Goal: Information Seeking & Learning: Learn about a topic

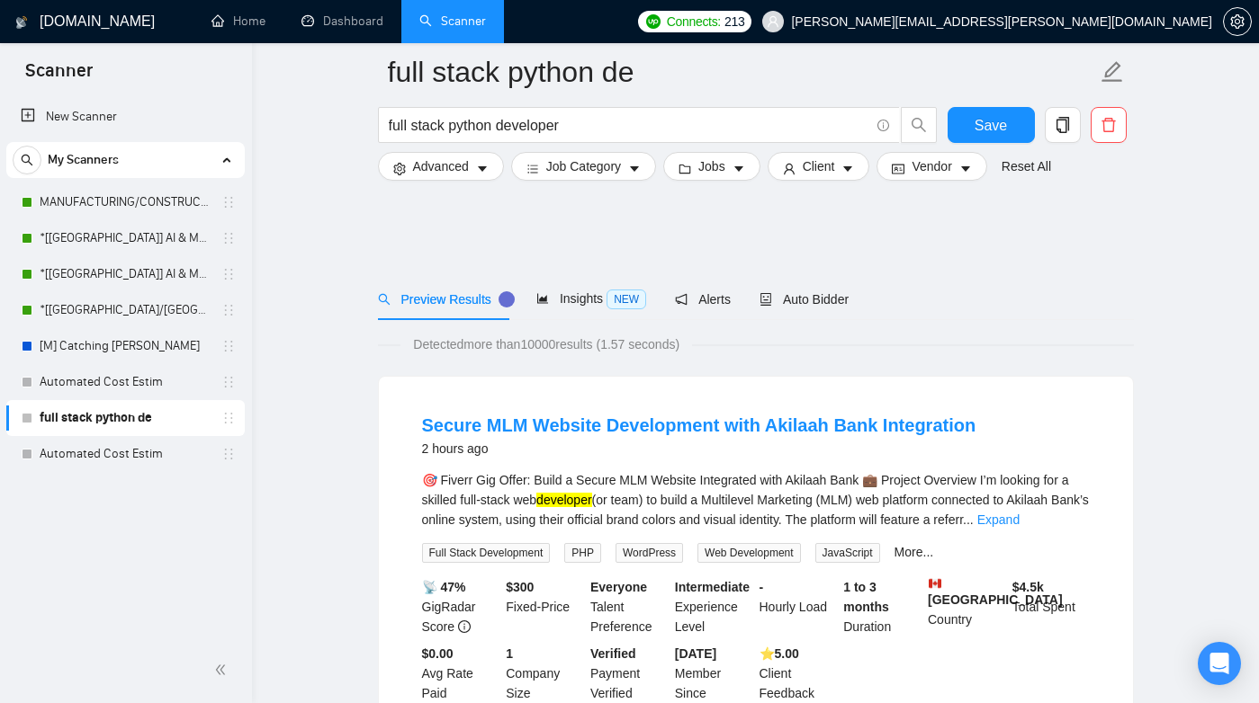
scroll to position [1055, 0]
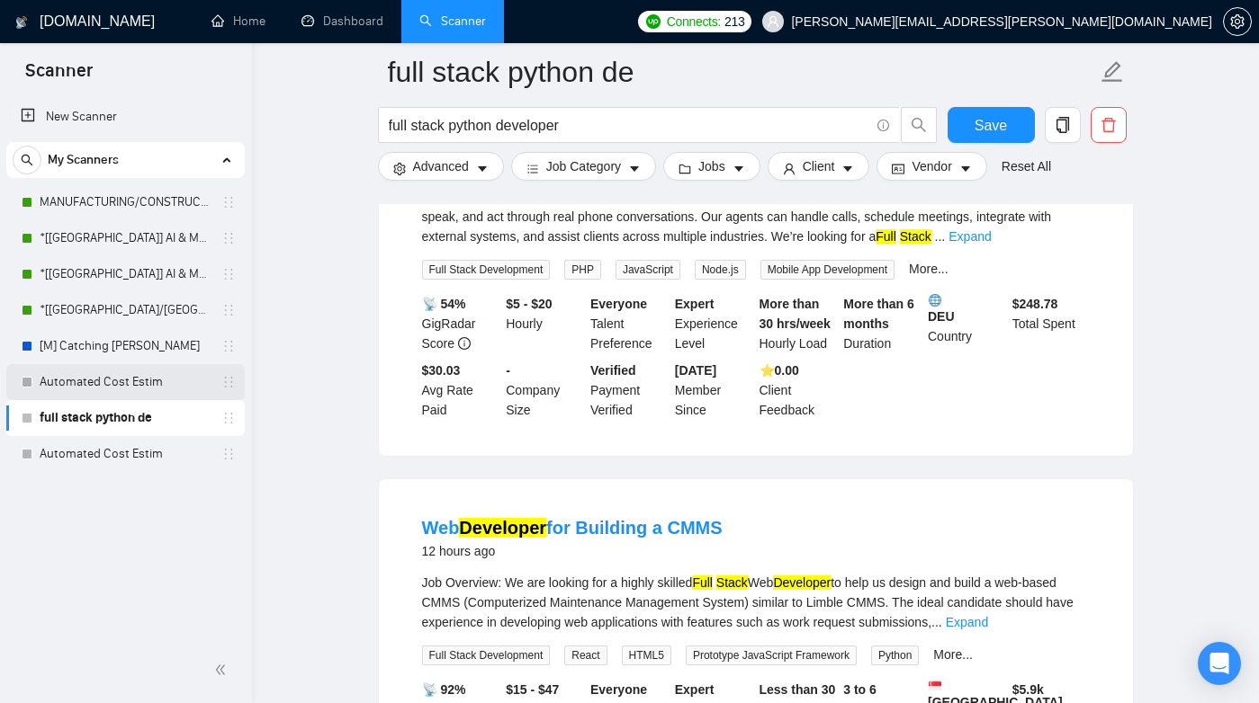
click at [129, 387] on link "Automated Cost Estim" at bounding box center [125, 382] width 171 height 36
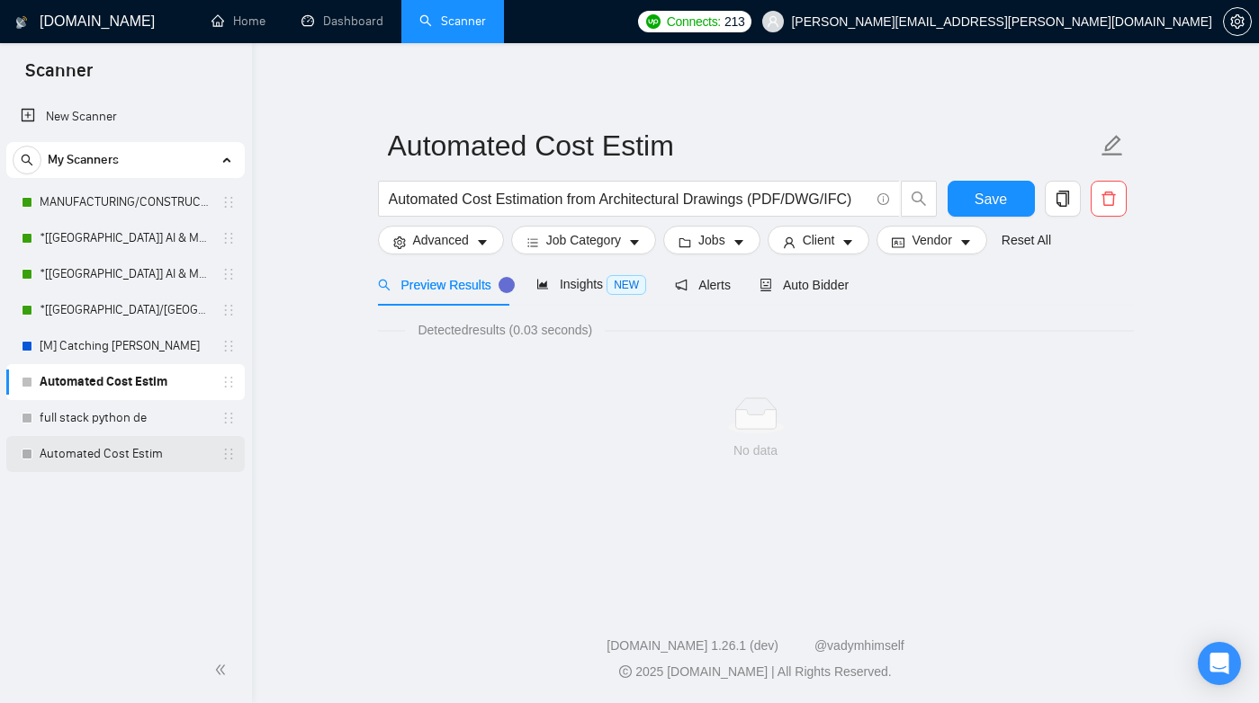
click at [100, 457] on link "Automated Cost Estim" at bounding box center [125, 454] width 171 height 36
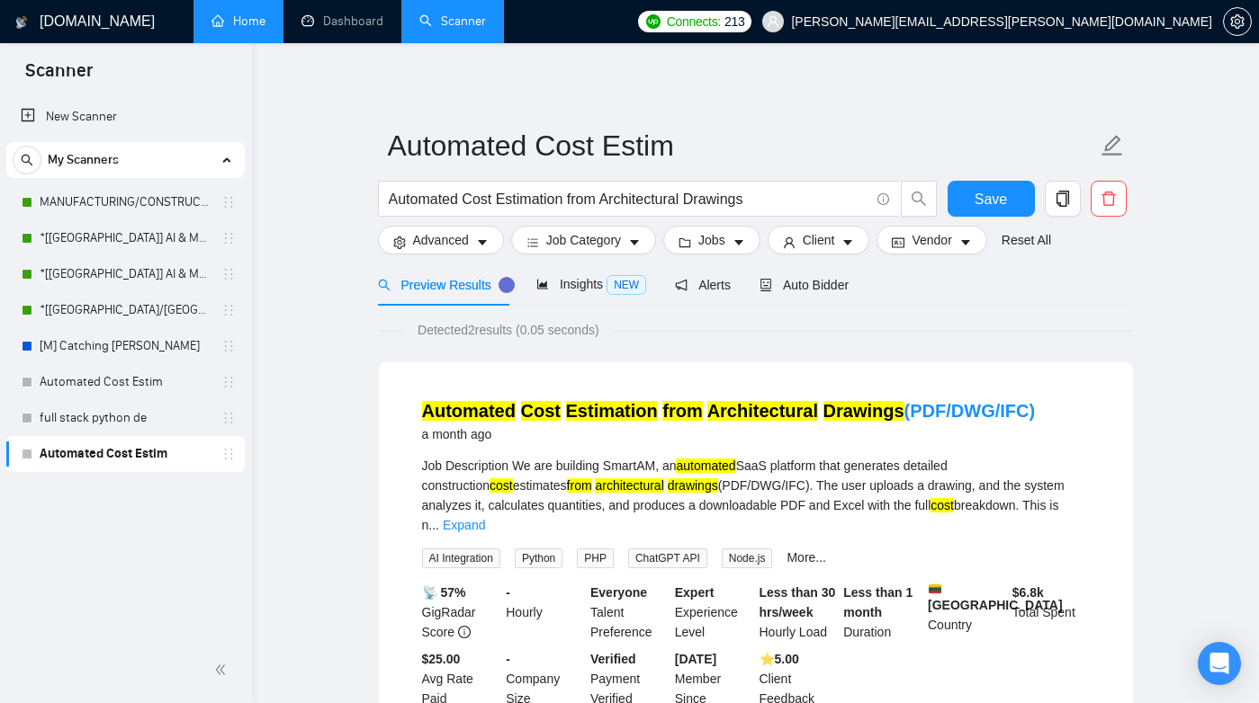
click at [234, 29] on link "Home" at bounding box center [238, 20] width 54 height 15
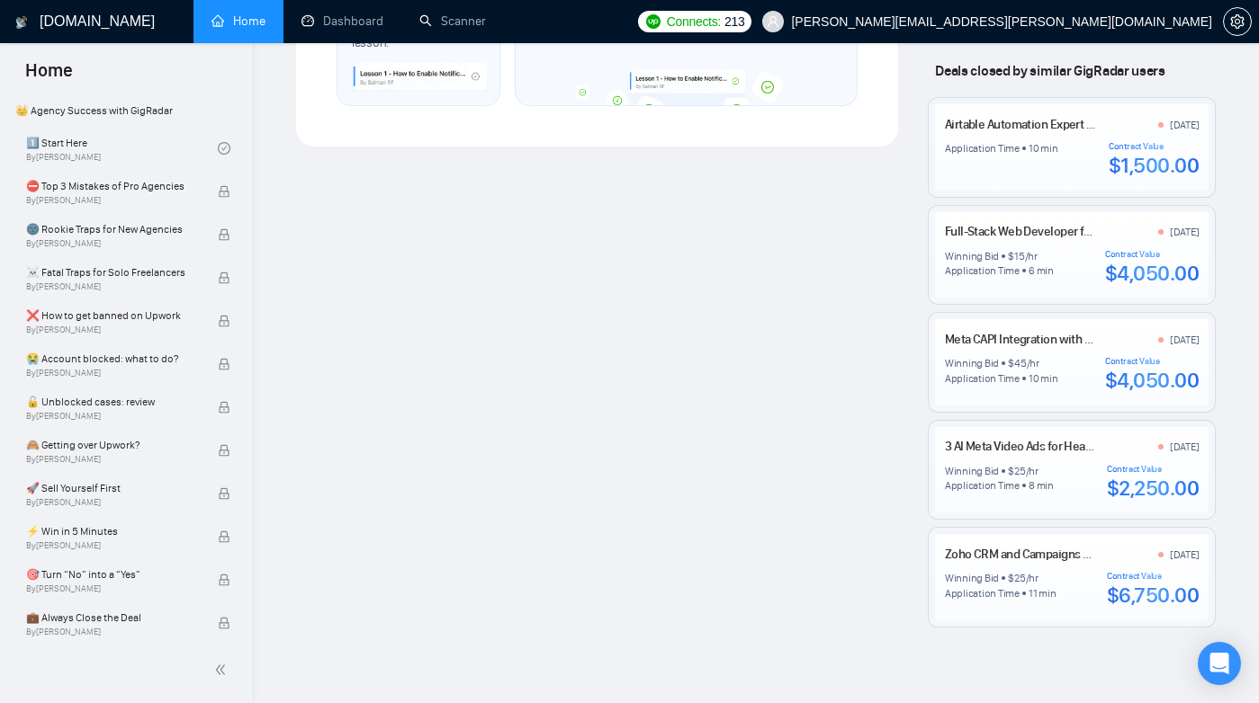
scroll to position [1323, 0]
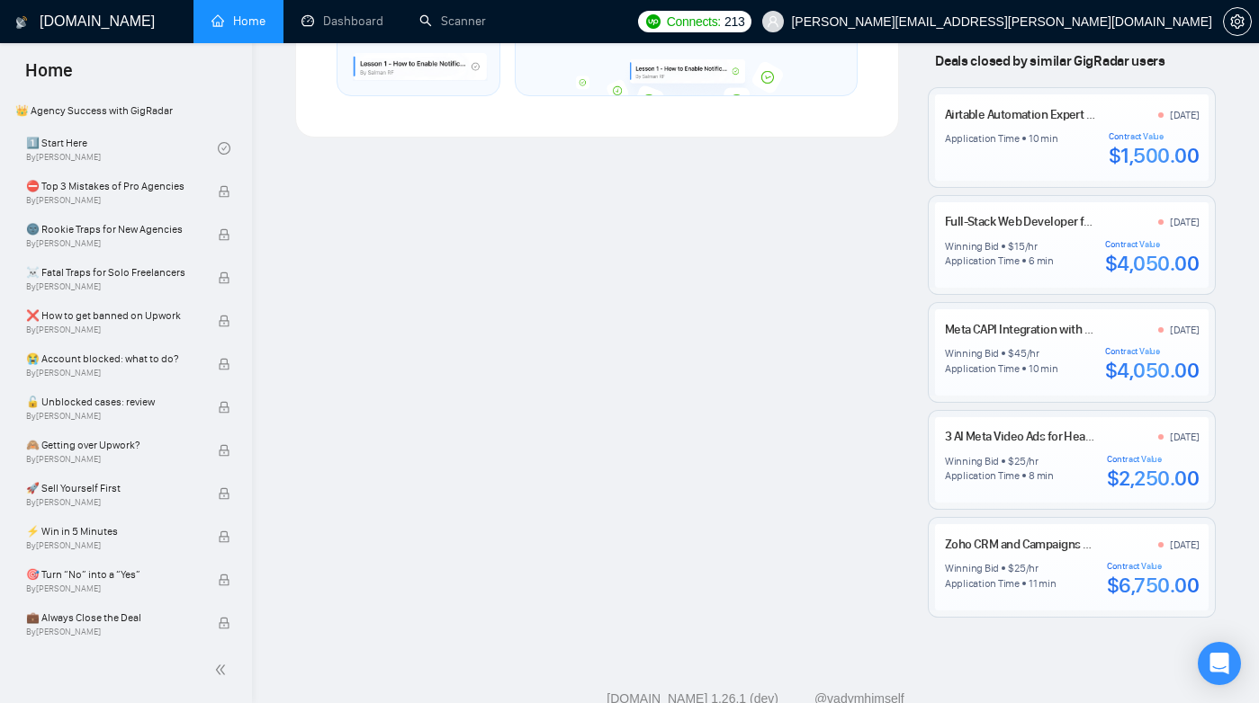
click at [1041, 246] on div "Winning Bid $ 15 /hr" at bounding box center [999, 246] width 109 height 14
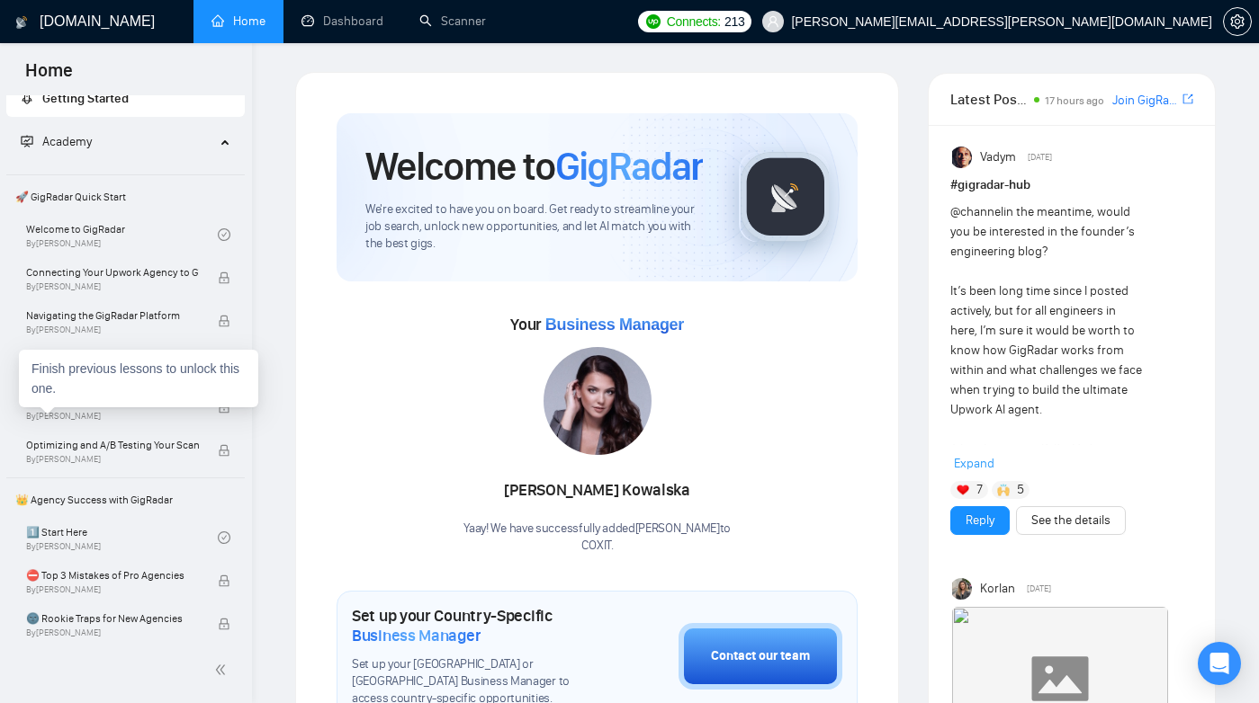
scroll to position [0, 0]
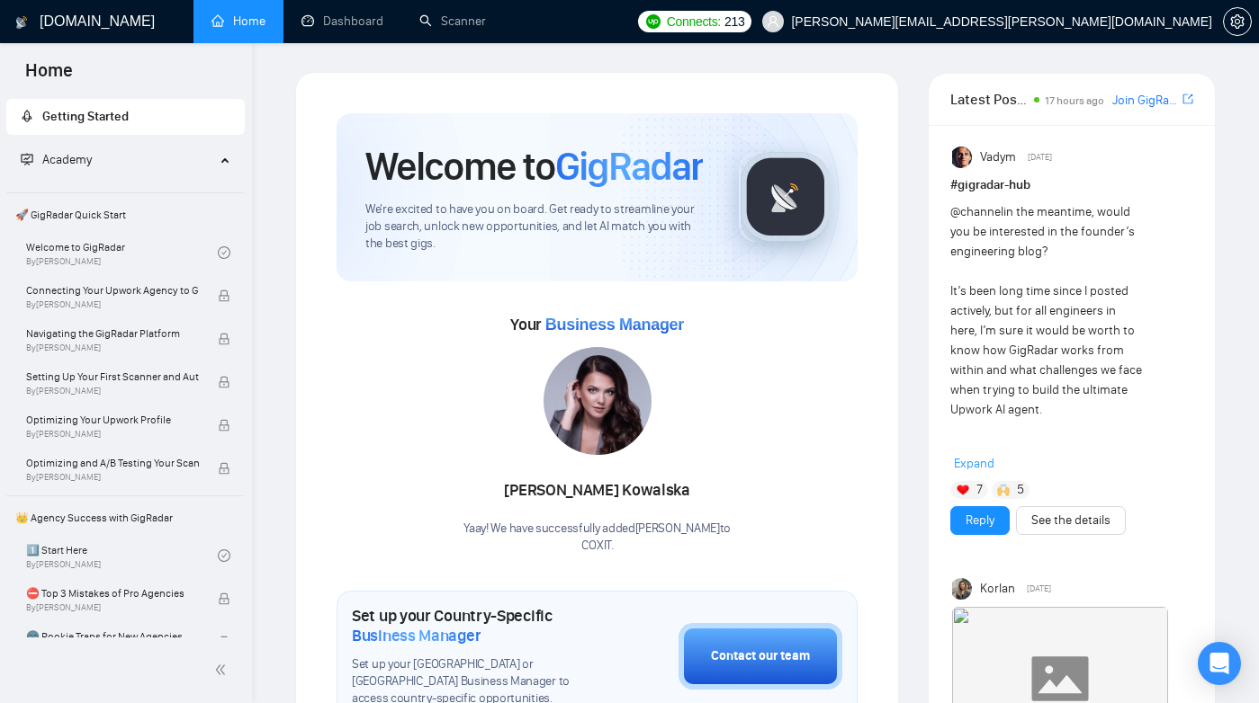
click at [86, 19] on h1 "[DOMAIN_NAME]" at bounding box center [97, 21] width 115 height 43
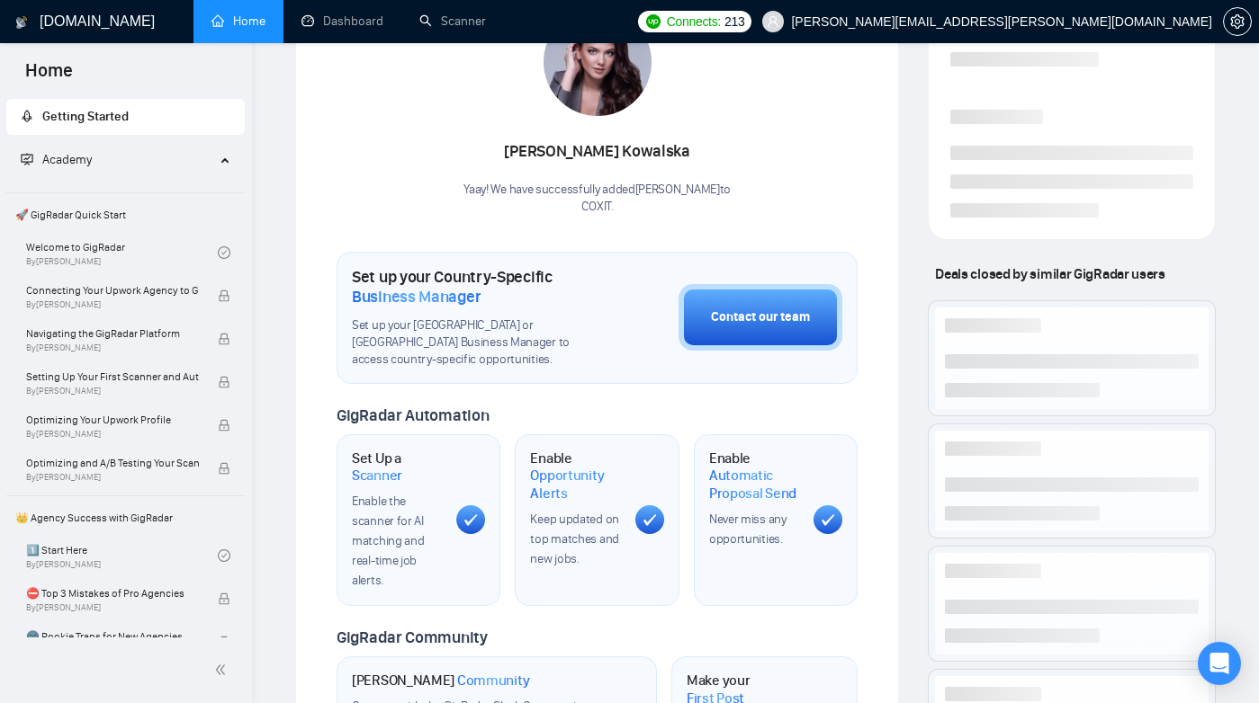
scroll to position [350, 0]
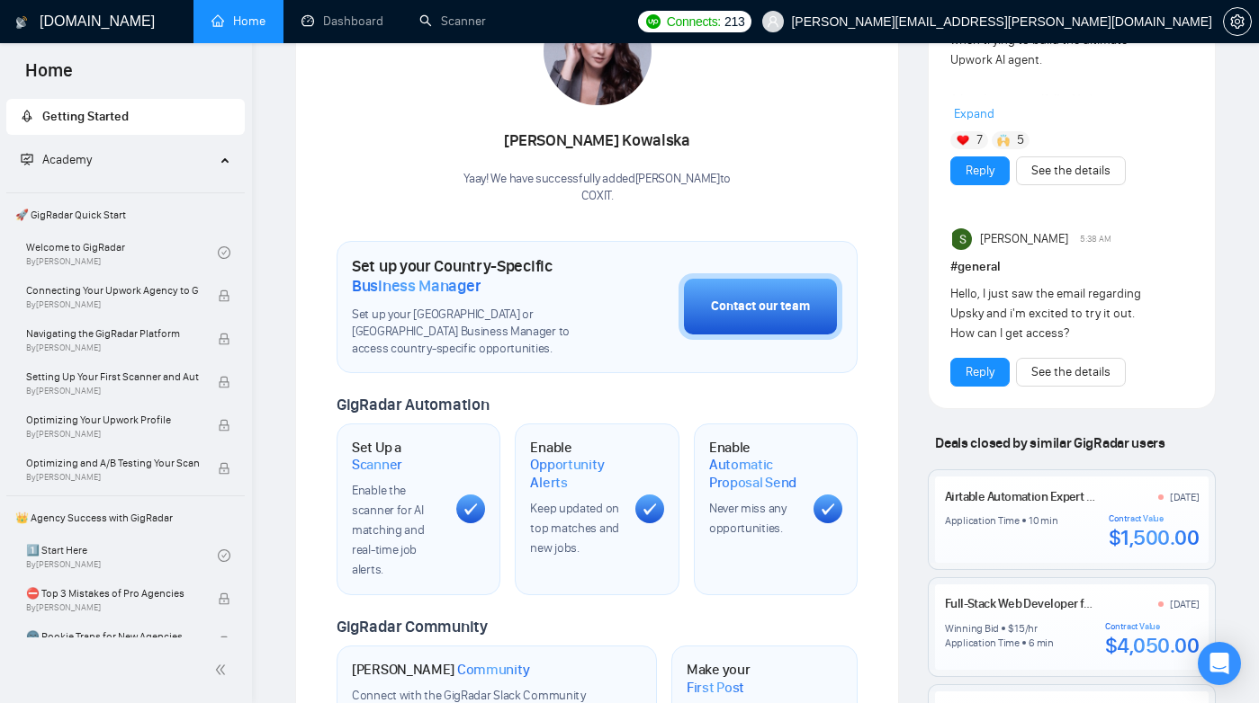
click at [379, 473] on div "Set Up a Scanner Enable the scanner for AI matching and real-time job alerts." at bounding box center [397, 509] width 90 height 141
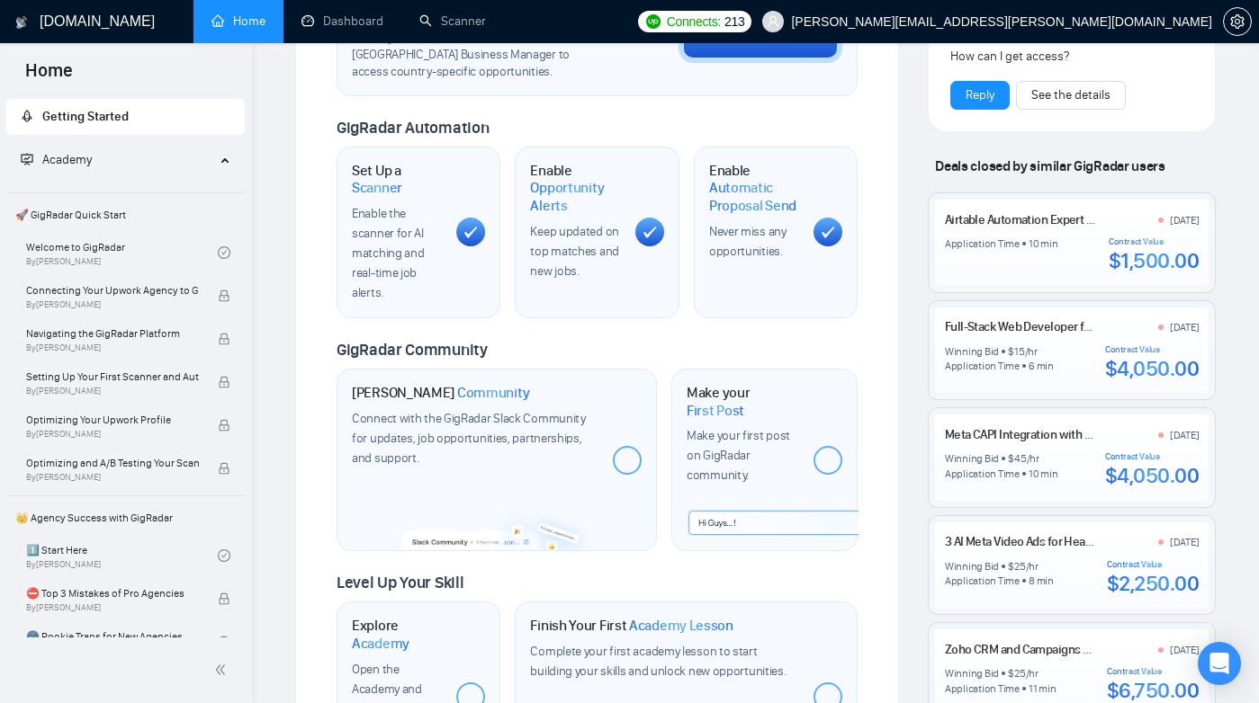
scroll to position [634, 0]
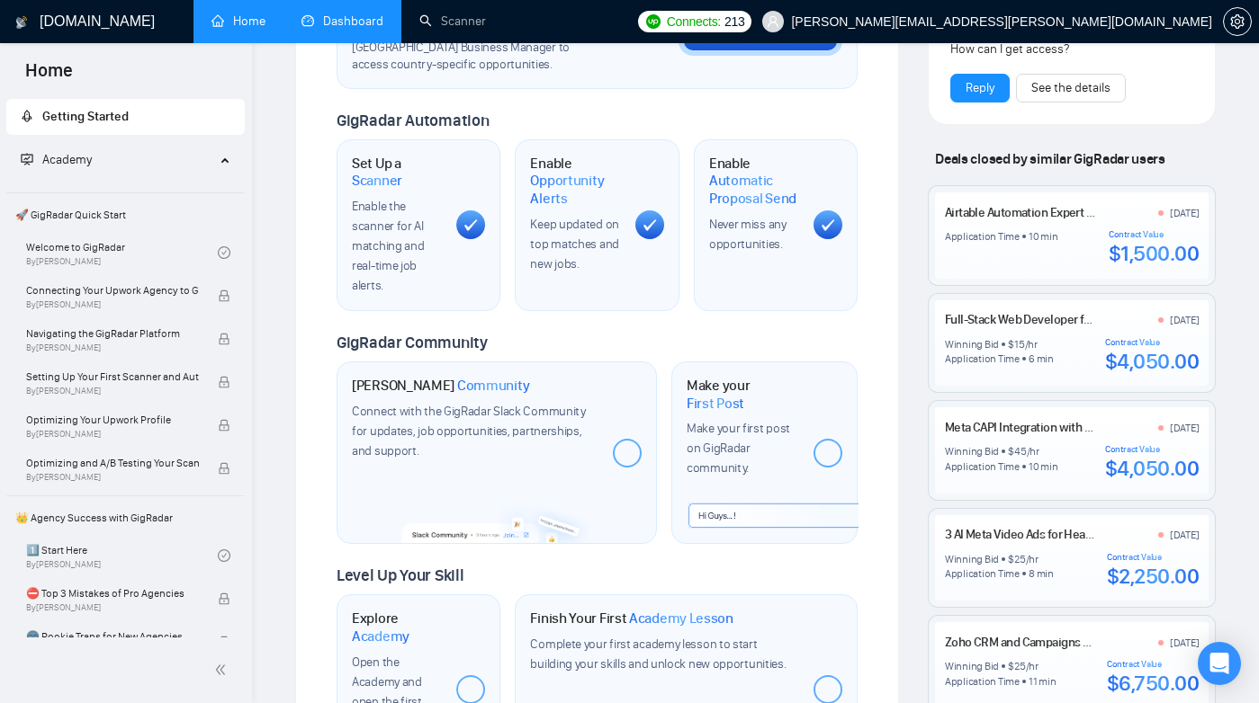
click at [325, 19] on link "Dashboard" at bounding box center [342, 20] width 82 height 15
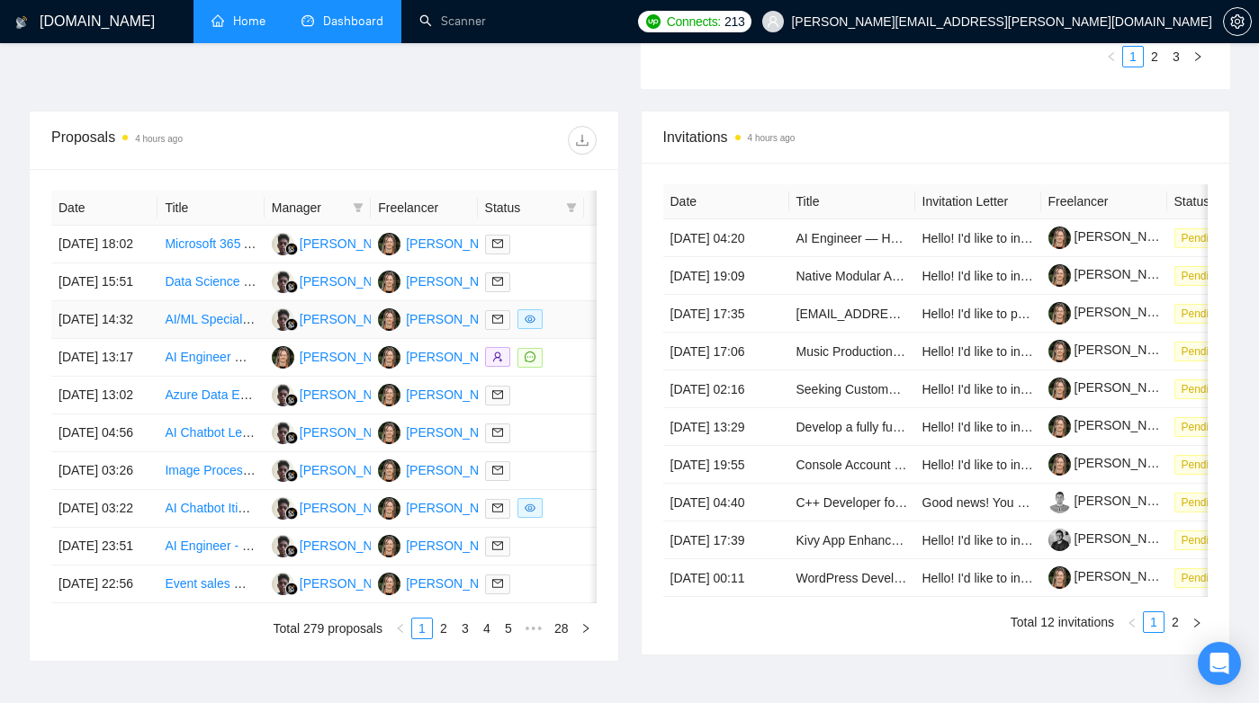
click at [138, 339] on td "[DATE] 14:32" at bounding box center [104, 320] width 106 height 38
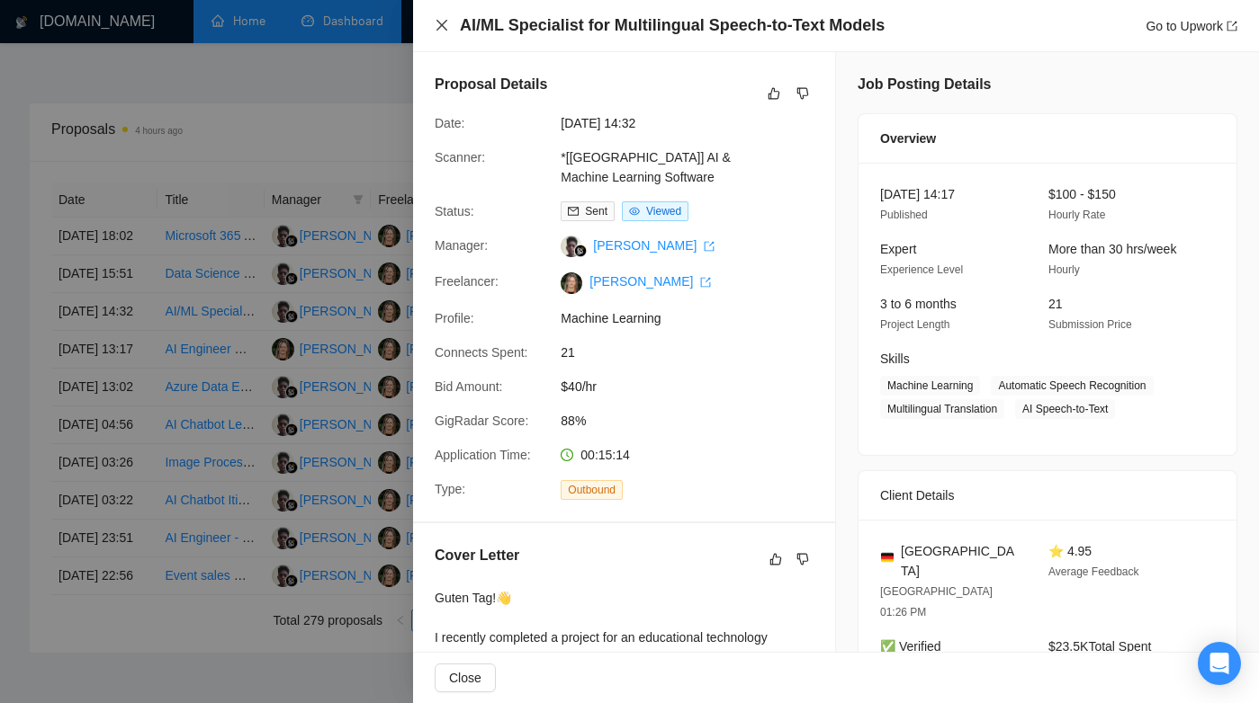
click at [443, 24] on icon "close" at bounding box center [442, 25] width 14 height 14
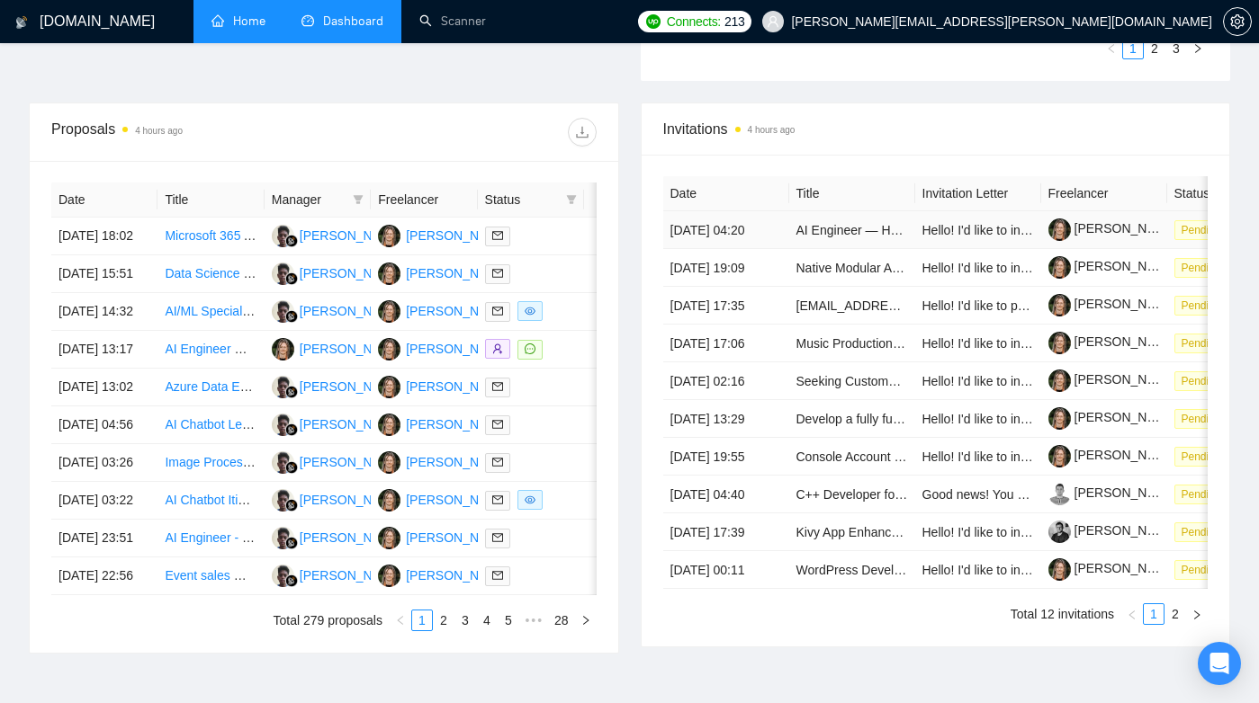
click at [846, 248] on td "AI Engineer — Healthcare Automation Platform" at bounding box center [852, 230] width 126 height 38
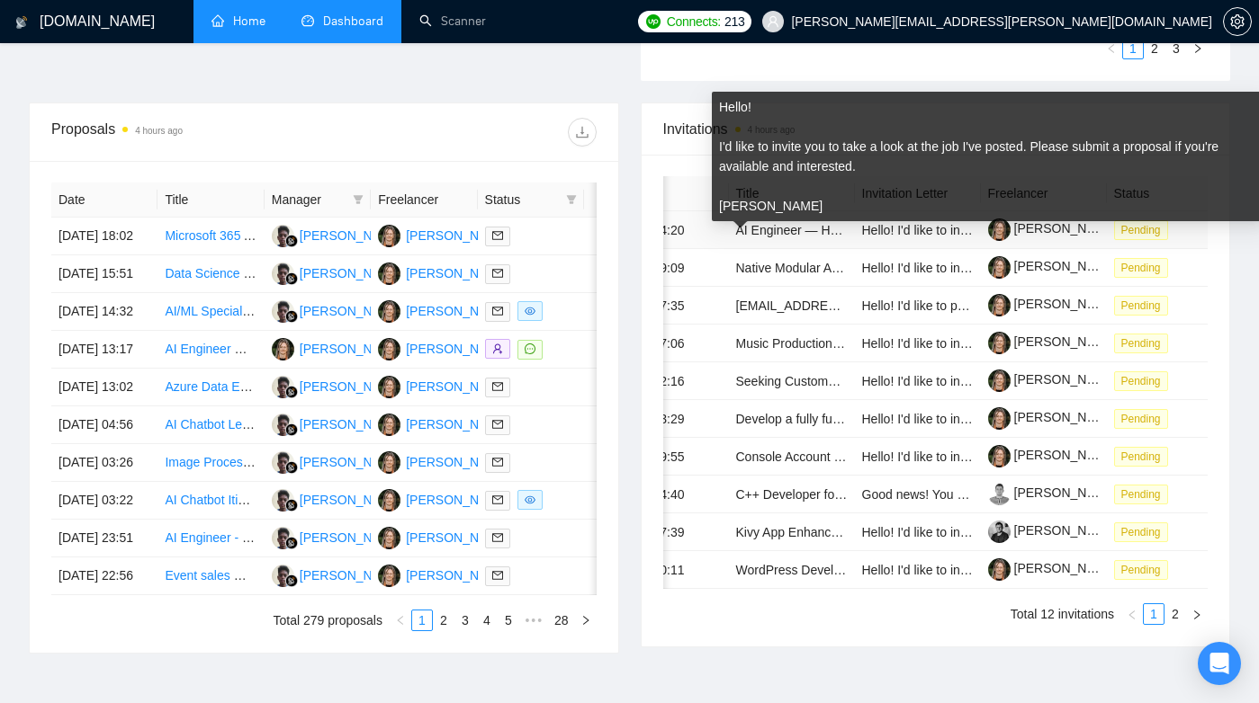
scroll to position [0, 85]
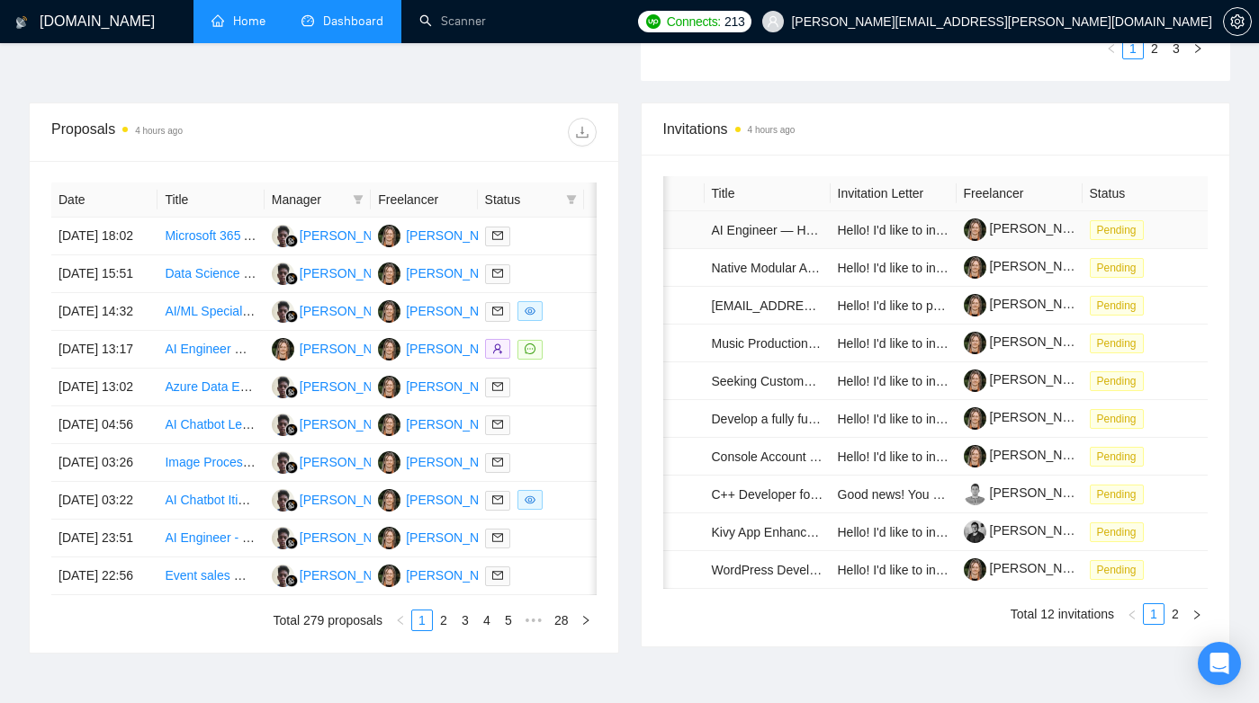
click at [888, 246] on td "Hello! I'd like to invite you to take a look at the job I've posted. Please sub…" at bounding box center [893, 230] width 126 height 38
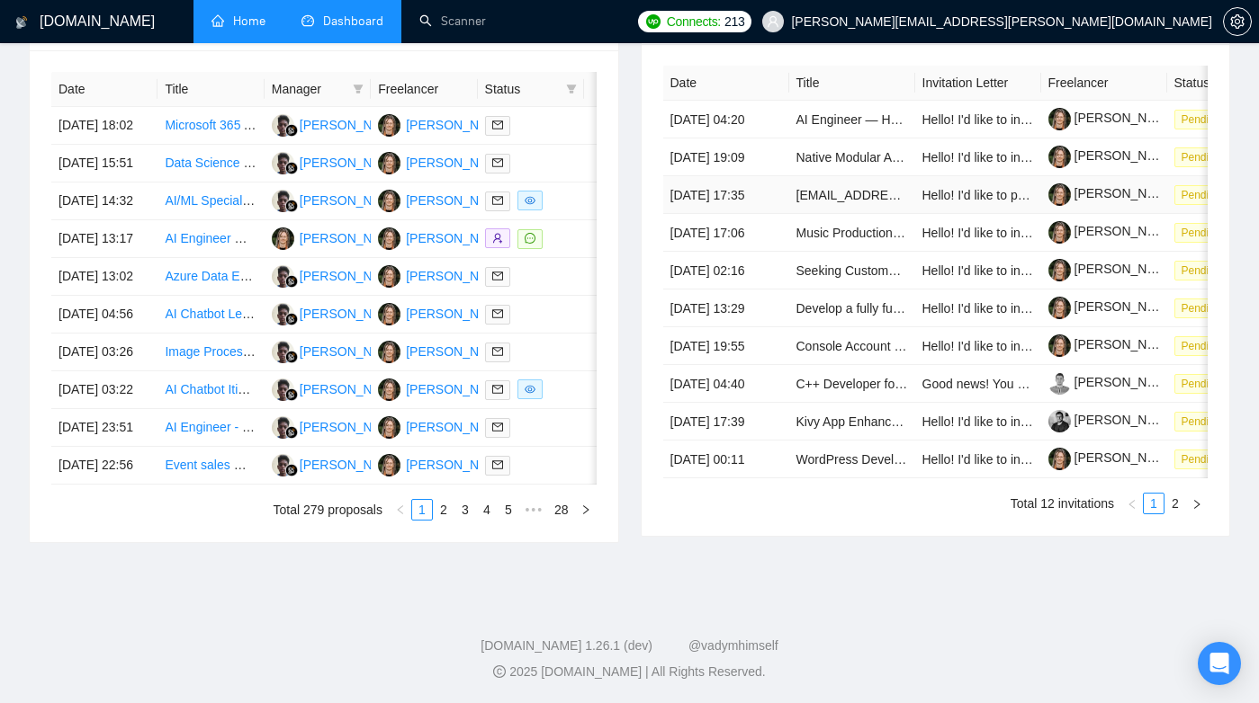
scroll to position [924, 0]
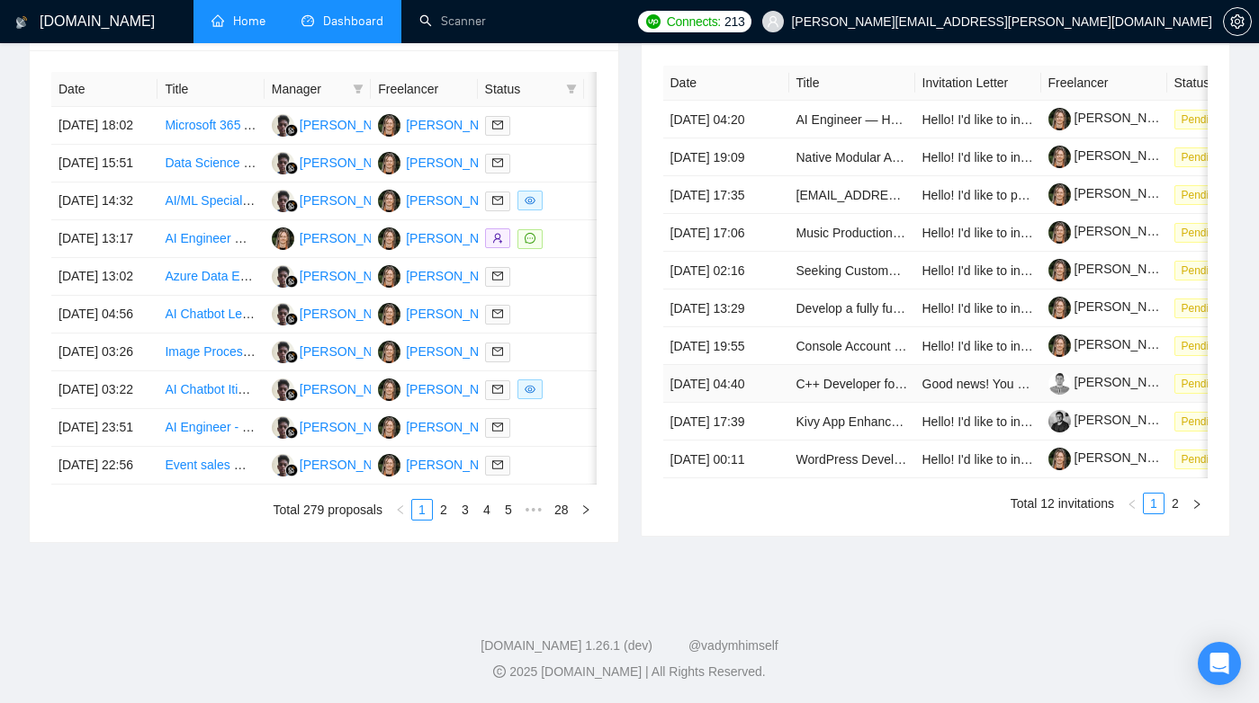
click at [893, 365] on td "C++ Developer for Multi-Projector Tiling Application" at bounding box center [852, 384] width 126 height 38
click at [846, 377] on link "C++ Developer for Multi-Projector Tiling Application" at bounding box center [938, 384] width 285 height 14
click at [856, 377] on link "C++ Developer for Multi-Projector Tiling Application" at bounding box center [938, 384] width 285 height 14
click at [193, 246] on link "AI Engineer — Healthcare Automation Platform" at bounding box center [297, 238] width 264 height 14
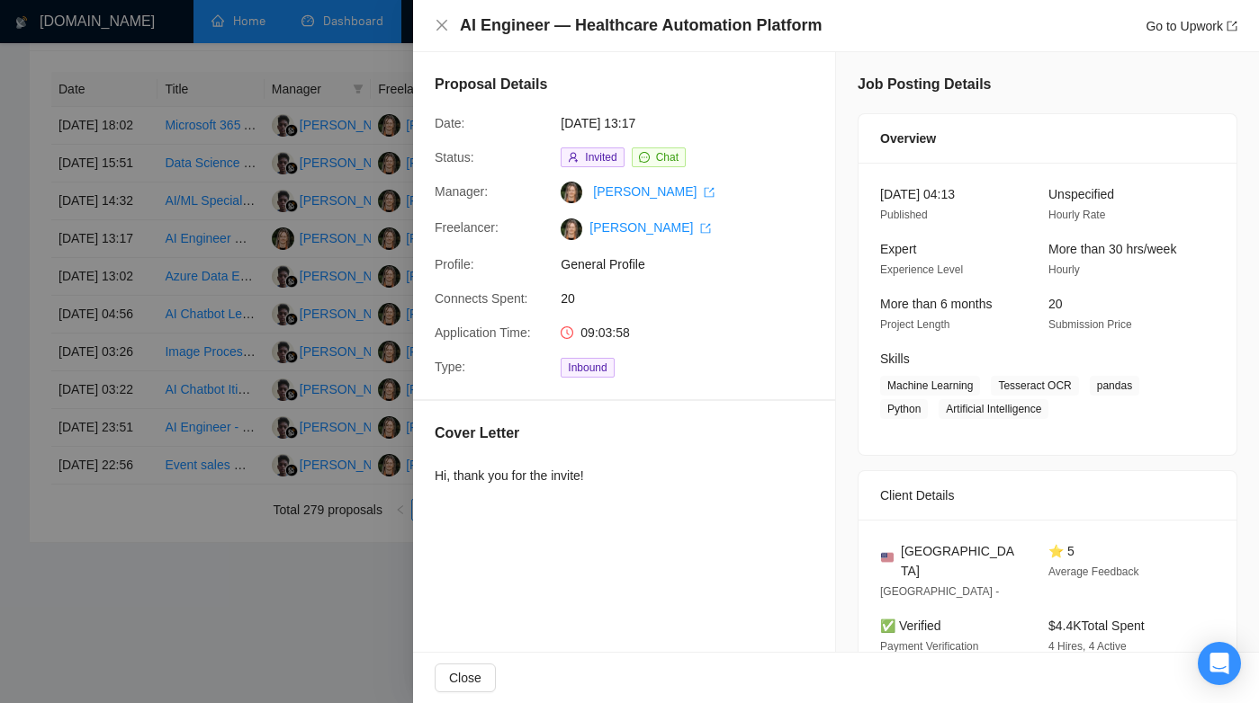
click at [719, 364] on div "Inbound" at bounding box center [648, 367] width 190 height 21
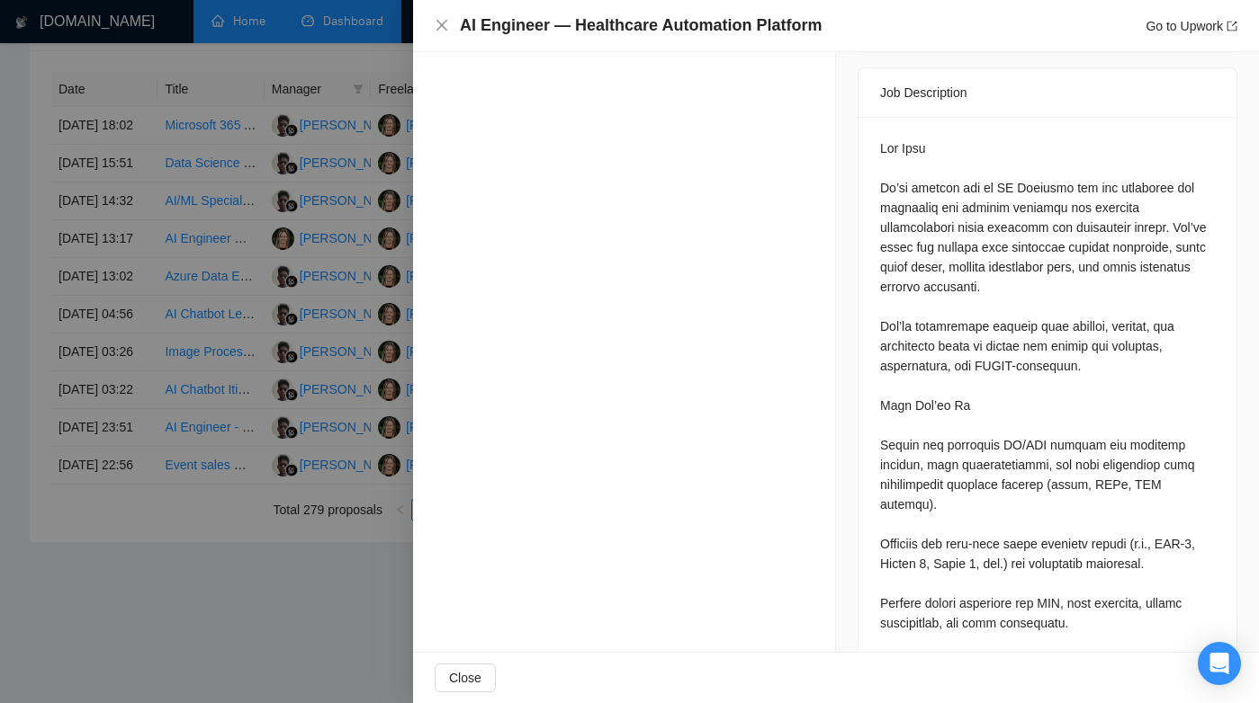
scroll to position [0, 0]
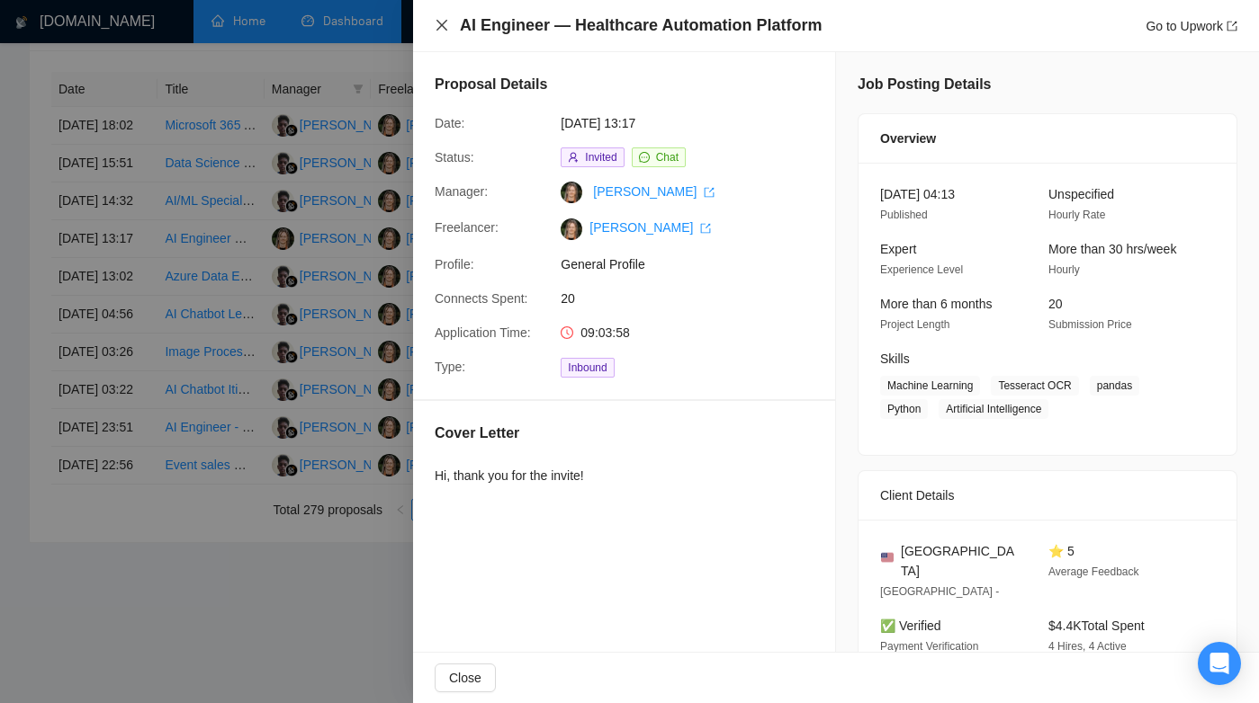
click at [443, 21] on icon "close" at bounding box center [442, 25] width 14 height 14
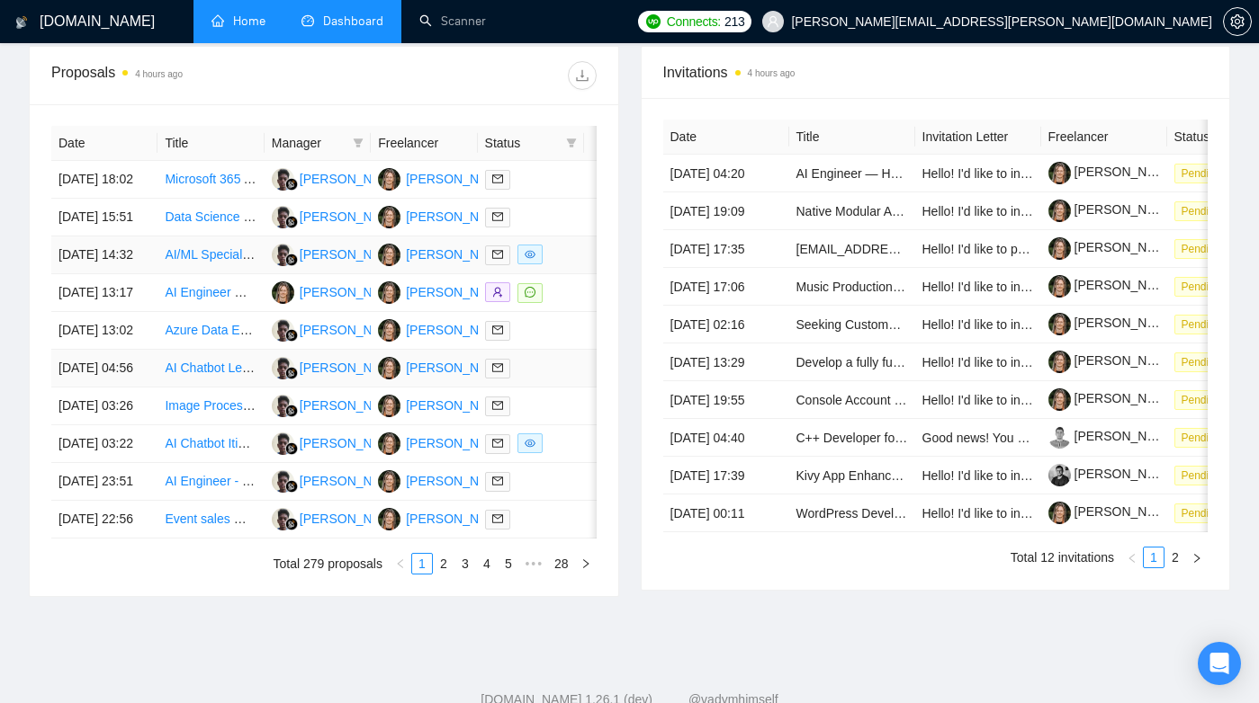
scroll to position [628, 0]
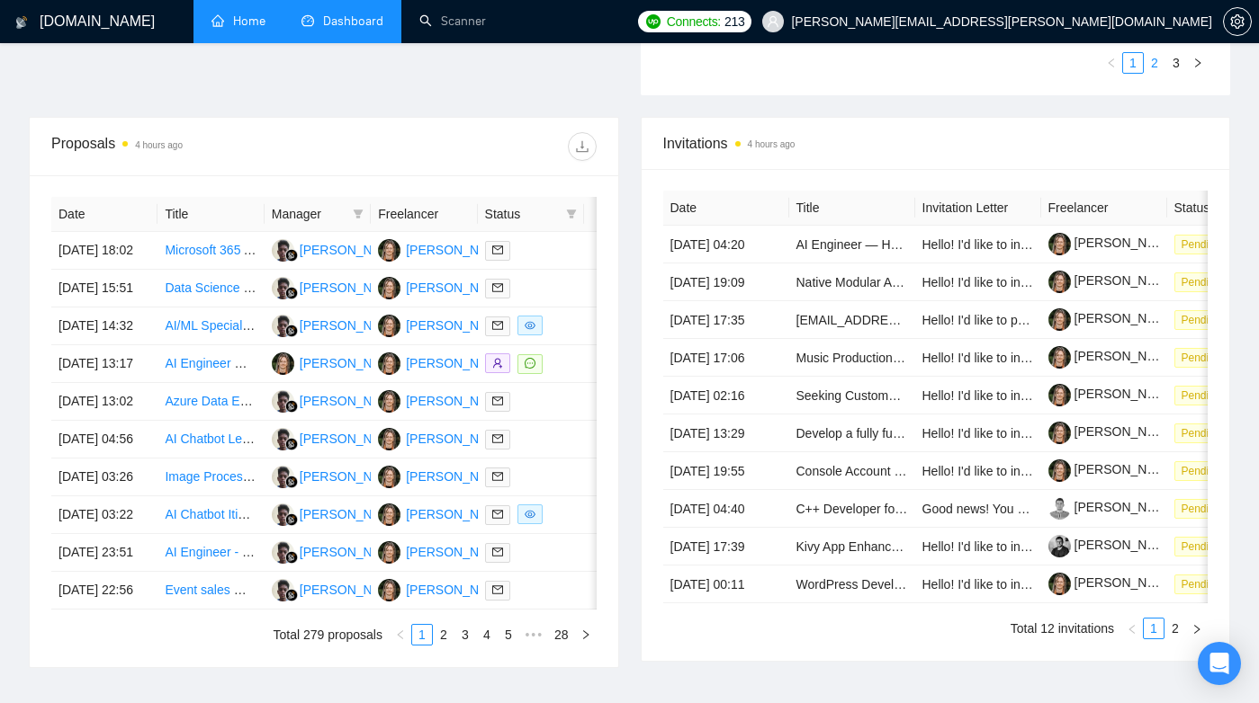
click at [1153, 66] on link "2" at bounding box center [1154, 63] width 20 height 20
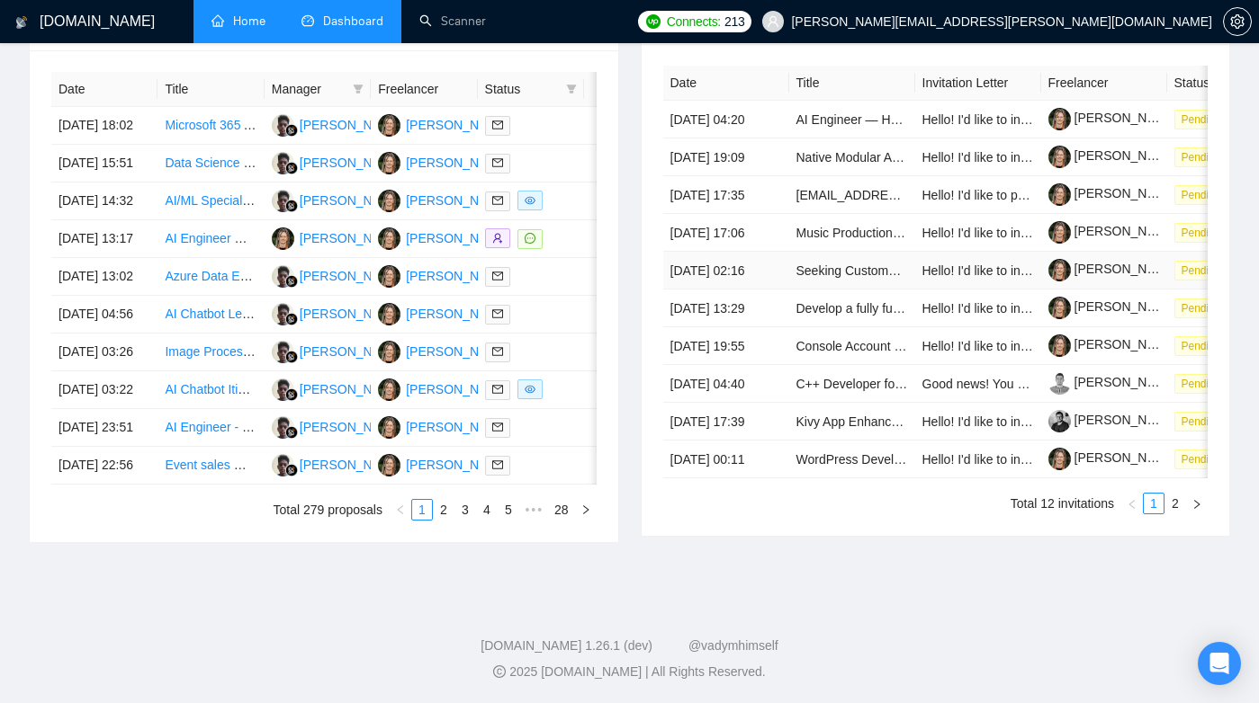
scroll to position [918, 0]
click at [1175, 507] on link "2" at bounding box center [1175, 504] width 20 height 20
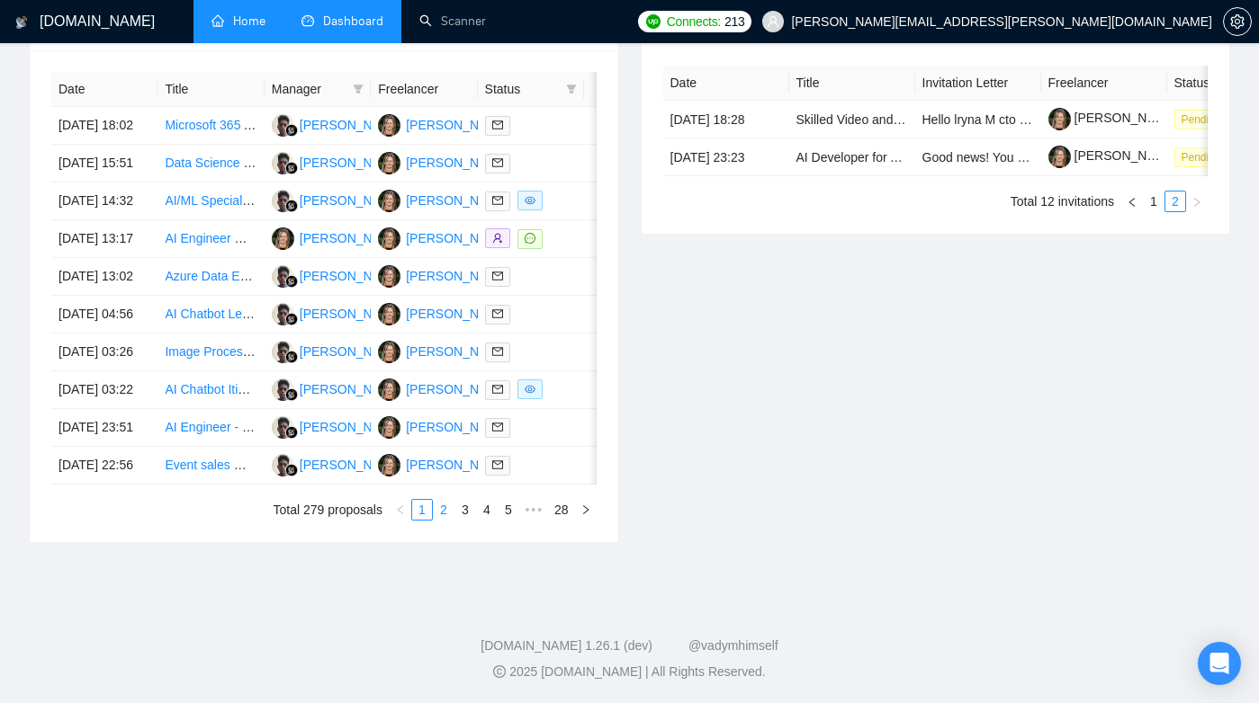
click at [442, 513] on link "2" at bounding box center [444, 510] width 20 height 20
click at [461, 516] on link "3" at bounding box center [465, 510] width 20 height 20
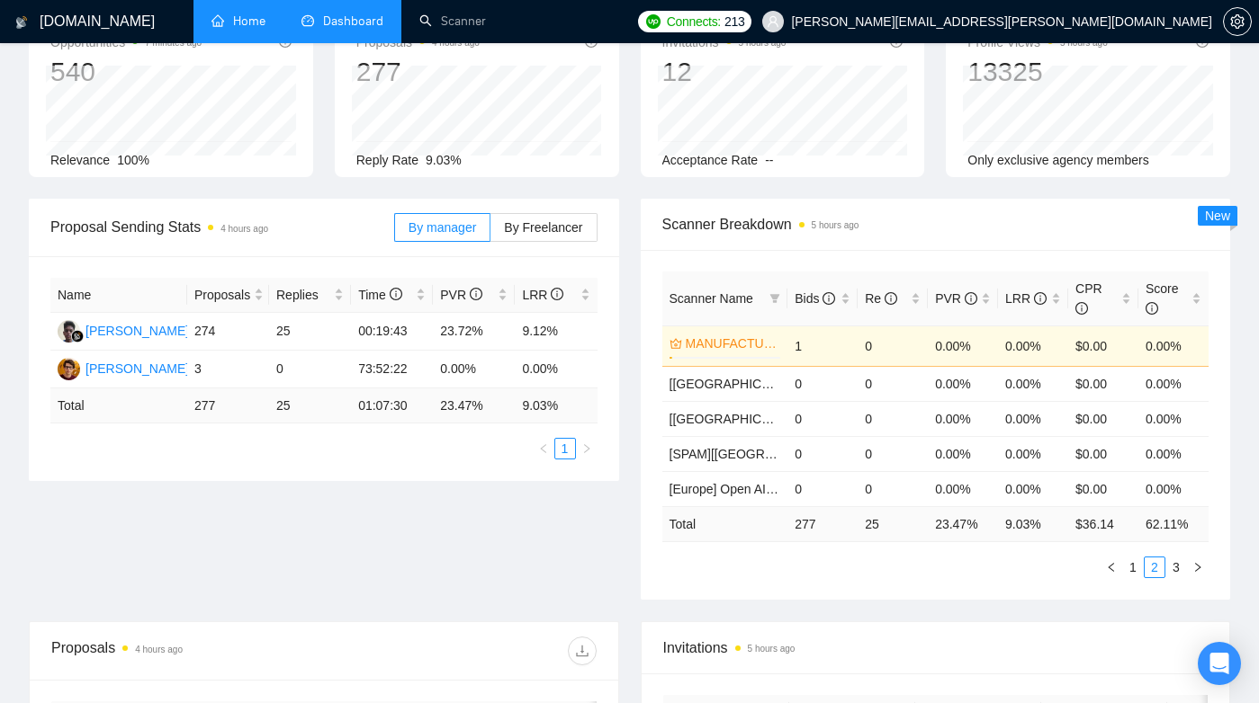
scroll to position [0, 0]
